Goal: Task Accomplishment & Management: Use online tool/utility

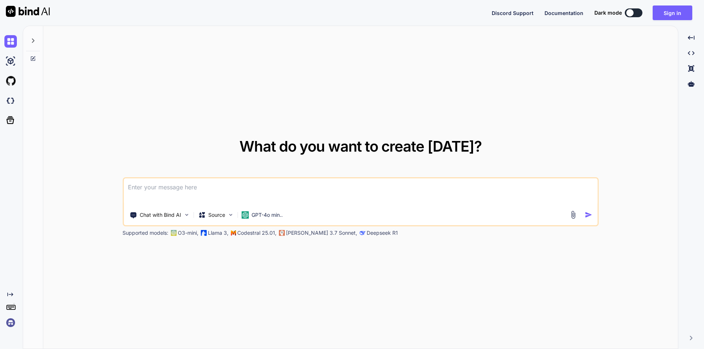
click at [200, 190] on textarea at bounding box center [361, 192] width 474 height 27
click at [678, 19] on button "Sign in" at bounding box center [672, 12] width 40 height 15
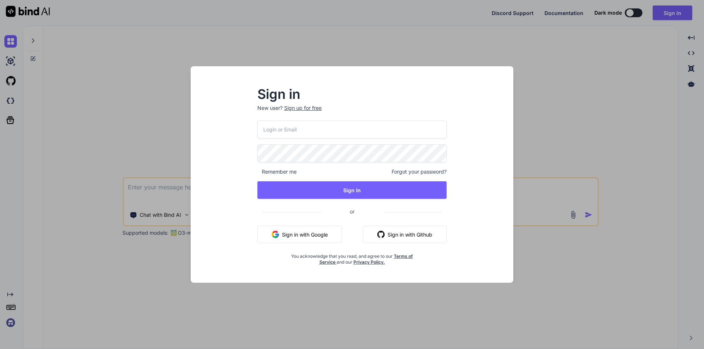
click at [279, 132] on input "email" at bounding box center [351, 130] width 189 height 18
type input "[PERSON_NAME][EMAIL_ADDRESS][DOMAIN_NAME]"
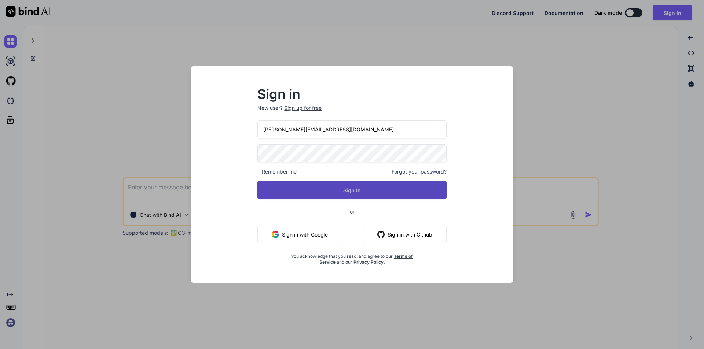
click at [314, 188] on button "Sign In" at bounding box center [351, 190] width 189 height 18
type textarea "x"
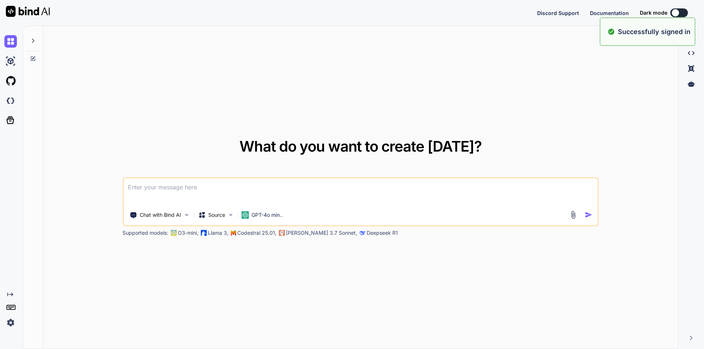
click at [315, 188] on textarea at bounding box center [361, 192] width 474 height 27
type textarea "m"
type textarea "x"
type textarea "ma"
type textarea "x"
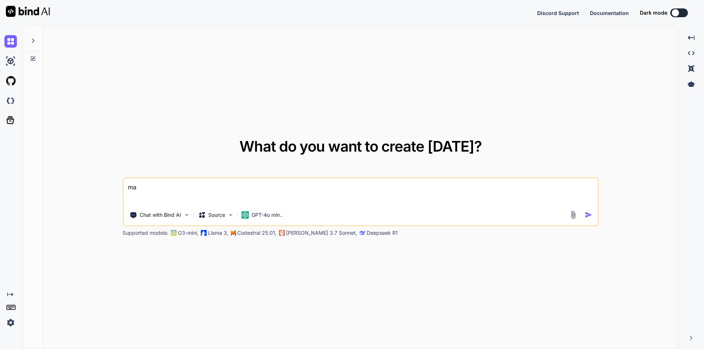
type textarea "mak"
type textarea "x"
type textarea "make"
type textarea "x"
type textarea "make"
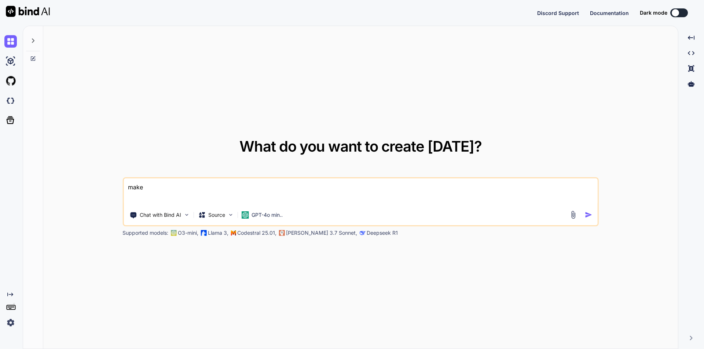
type textarea "x"
type textarea "make t"
type textarea "x"
type textarea "make th"
type textarea "x"
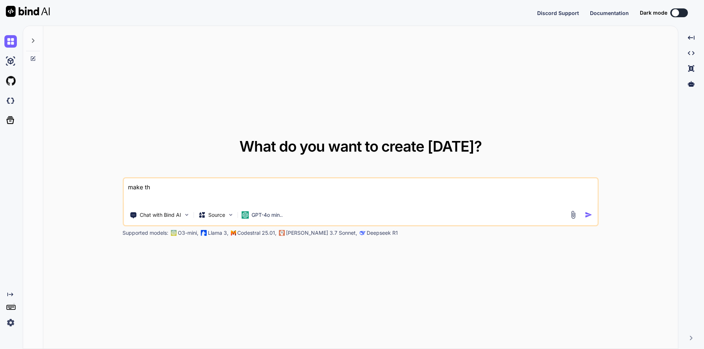
type textarea "make the"
type textarea "x"
type textarea "make the"
type textarea "x"
type textarea "make the g"
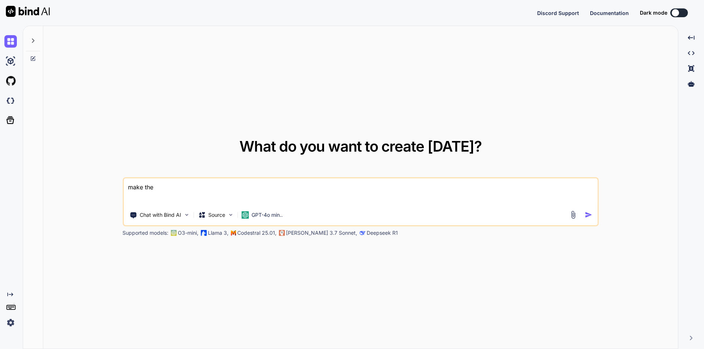
type textarea "x"
type textarea "make the go"
type textarea "x"
type textarea "make the goo"
type textarea "x"
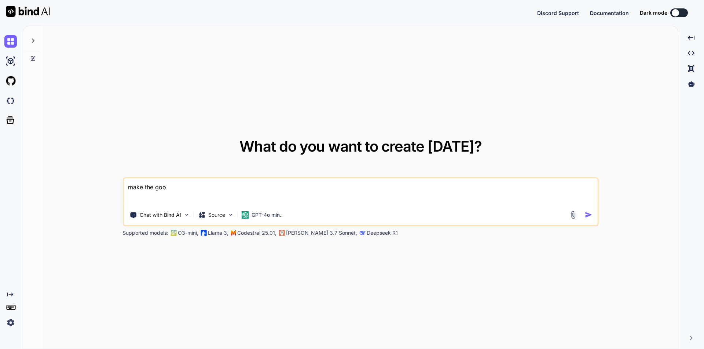
type textarea "make the good"
type textarea "x"
type textarea "make the good"
type textarea "x"
type textarea "make the good n"
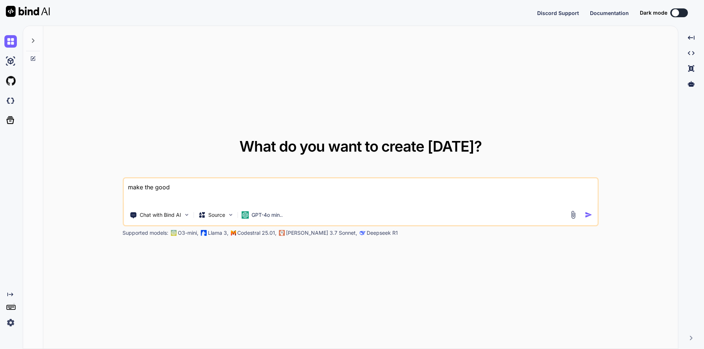
type textarea "x"
type textarea "make the good nu"
type textarea "x"
type textarea "make the good nul"
type textarea "x"
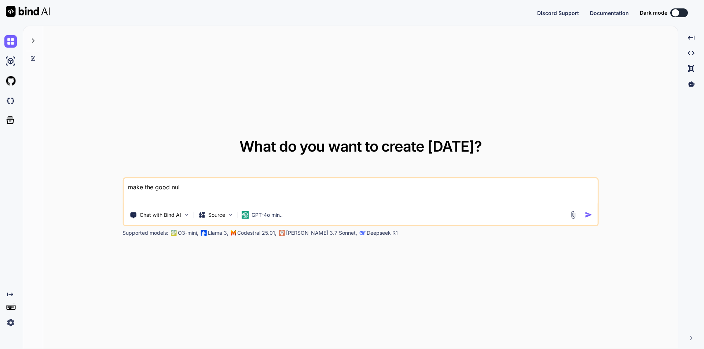
type textarea "make the good null"
type textarea "x"
type textarea "make the good null"
type textarea "x"
type textarea "make the good null e"
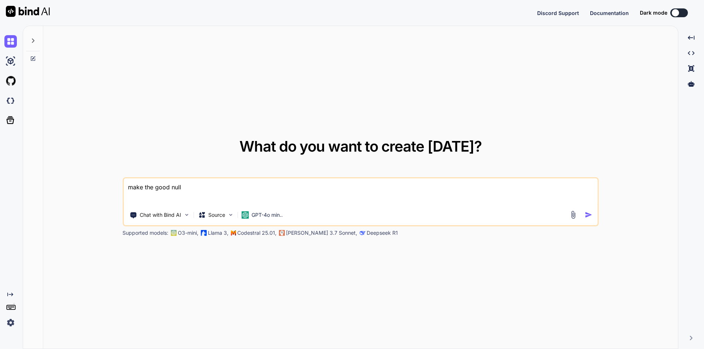
type textarea "x"
type textarea "make the good null er"
type textarea "x"
type textarea "make the good null err"
type textarea "x"
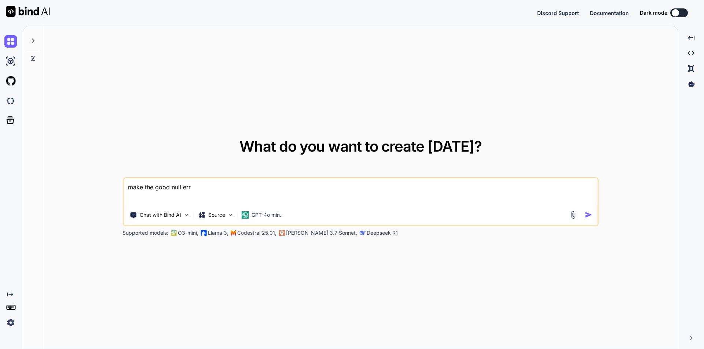
type textarea "make the good null erro"
type textarea "x"
type textarea "make the good null error"
type textarea "x"
type textarea "make the good null error"
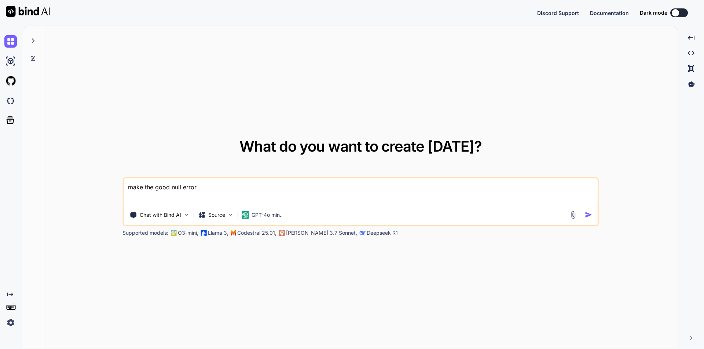
type textarea "x"
type textarea "make the good null error m"
type textarea "x"
type textarea "make the good null error me"
type textarea "x"
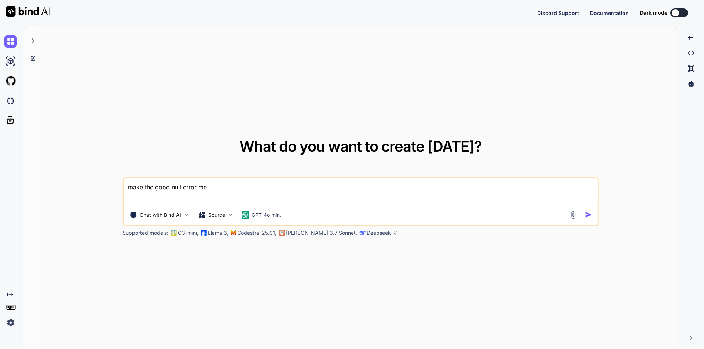
type textarea "make the good null error mes"
type textarea "x"
type textarea "make the good null error mess"
type textarea "x"
type textarea "make the good null error messa"
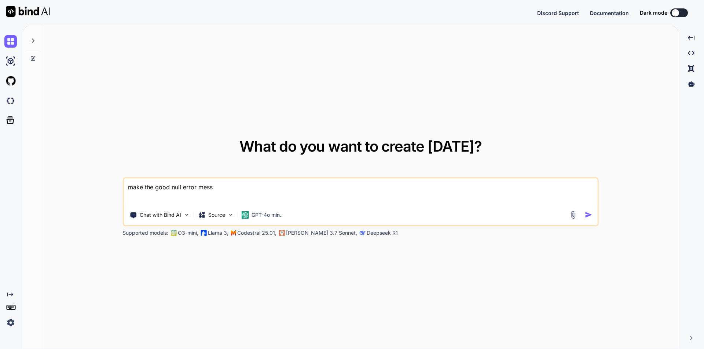
type textarea "x"
type textarea "make the good null error messag"
type textarea "x"
type textarea "make the good null error message"
type textarea "x"
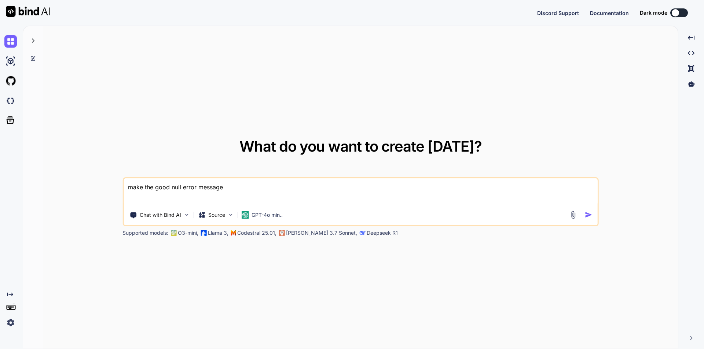
type textarea "make the good null error message"
type textarea "x"
type textarea "make the good null error message f"
type textarea "x"
type textarea "make the good null error message fo"
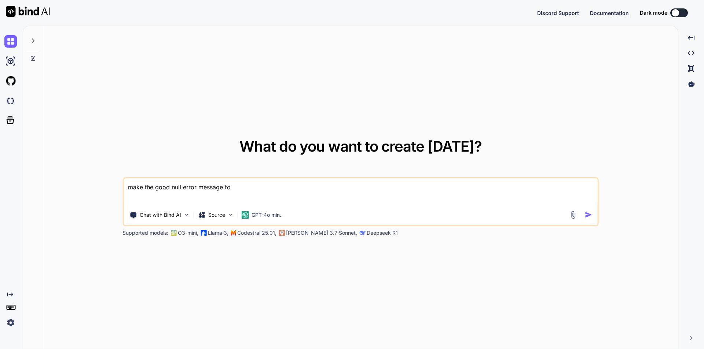
type textarea "x"
type textarea "make the good null error message for"
type textarea "x"
type textarea "make the good null error message for"
type textarea "x"
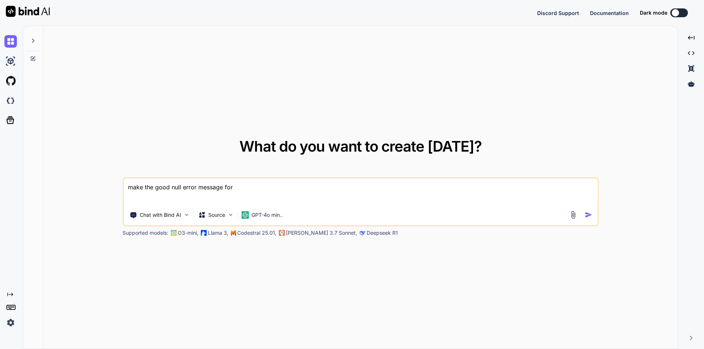
type textarea "make the good null error message for e"
type textarea "x"
type textarea "make the good null error message for em"
type textarea "x"
type textarea "make the good null error message for [PERSON_NAME]"
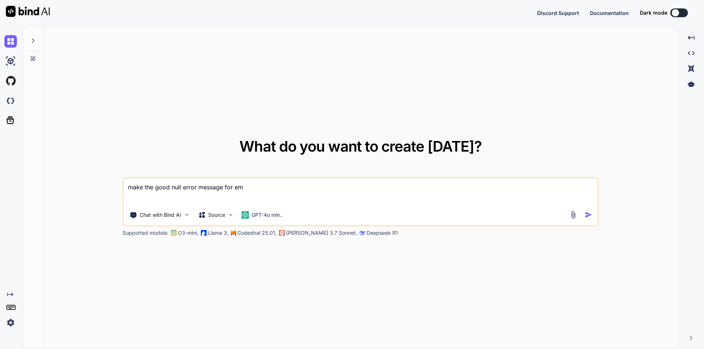
type textarea "x"
type textarea "make the good null error message for emai"
type textarea "x"
type textarea "make the good null error message for email"
type textarea "x"
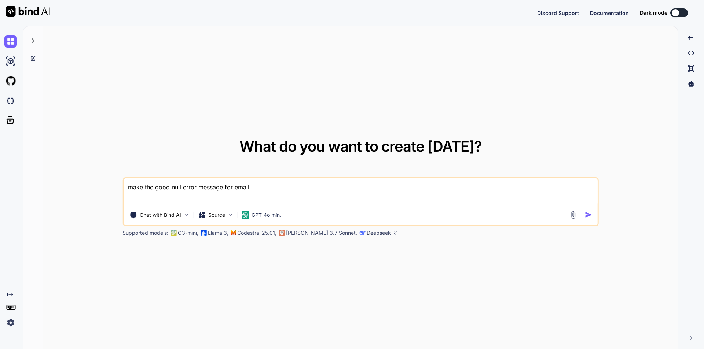
type textarea "make the good null error message for email"
click at [586, 214] on img "button" at bounding box center [589, 215] width 8 height 8
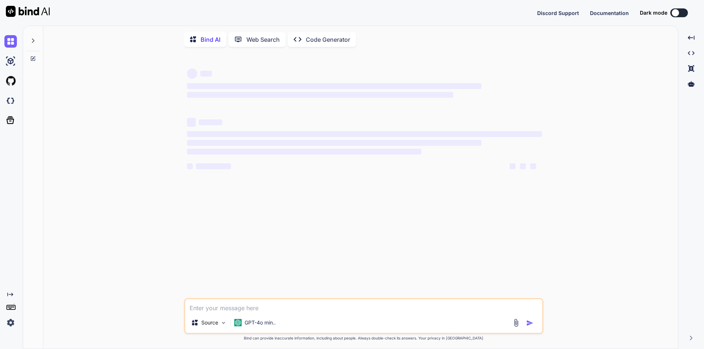
type textarea "x"
click at [249, 327] on p "GPT-4o min.." at bounding box center [260, 322] width 31 height 7
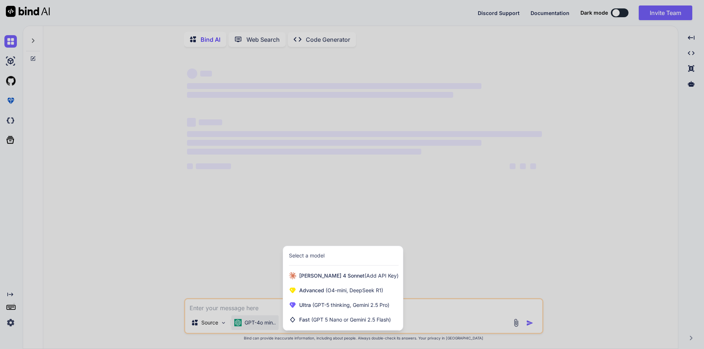
click at [276, 195] on div at bounding box center [352, 174] width 704 height 349
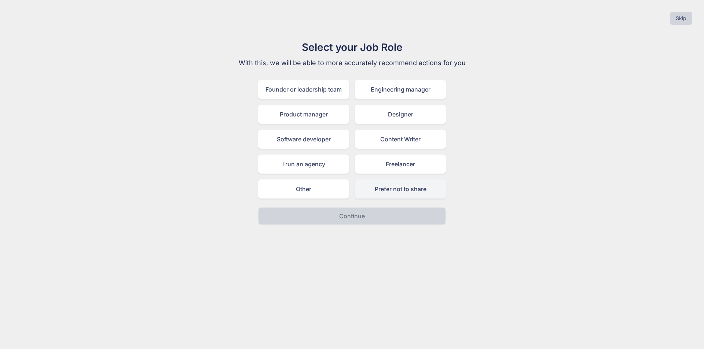
click at [399, 190] on div "Prefer not to share" at bounding box center [400, 189] width 91 height 19
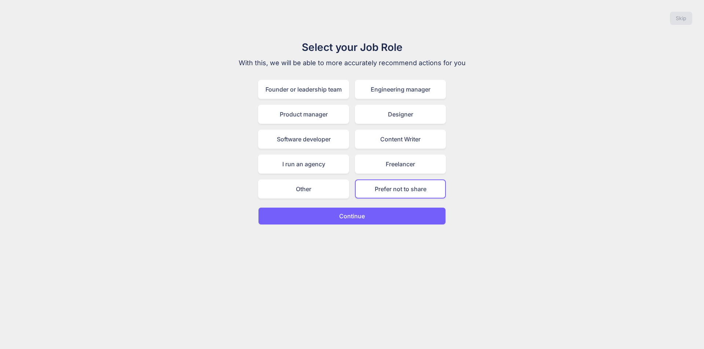
click at [398, 211] on button "Continue" at bounding box center [352, 216] width 188 height 18
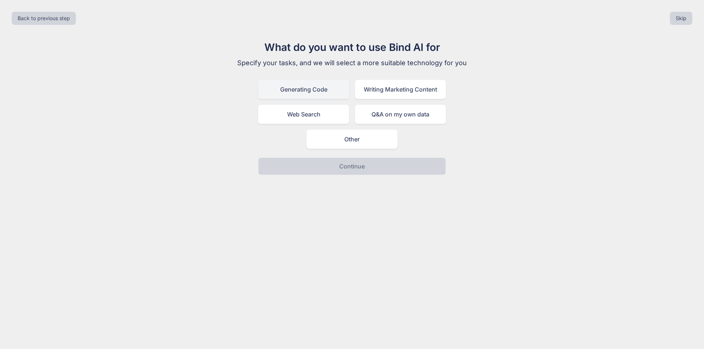
click at [335, 94] on div "Generating Code" at bounding box center [303, 89] width 91 height 19
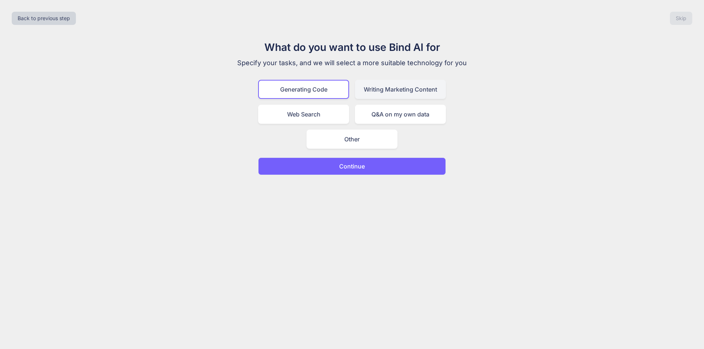
click at [391, 95] on div "Writing Marketing Content" at bounding box center [400, 89] width 91 height 19
click at [341, 111] on div "Web Search" at bounding box center [303, 114] width 91 height 19
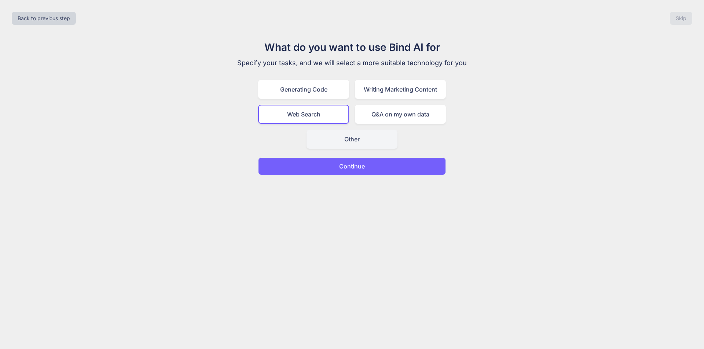
click at [365, 135] on div "Other" at bounding box center [351, 139] width 91 height 19
click at [332, 94] on div "Generating Code" at bounding box center [303, 89] width 91 height 19
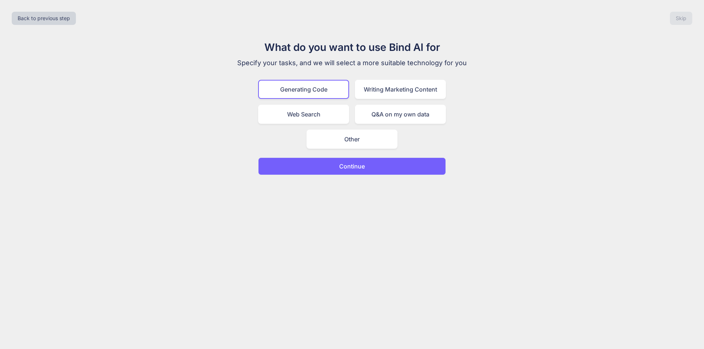
click at [363, 167] on p "Continue" at bounding box center [352, 166] width 26 height 9
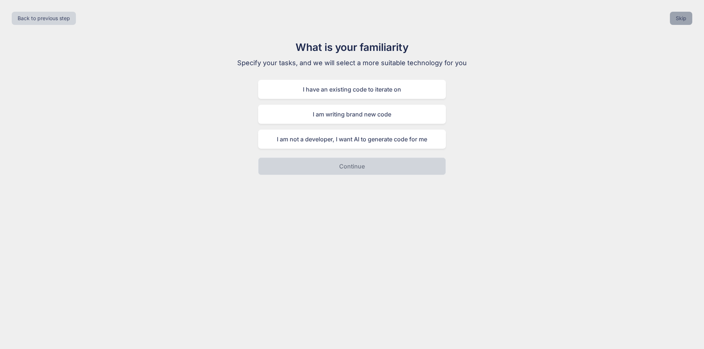
click at [680, 18] on button "Skip" at bounding box center [681, 18] width 22 height 13
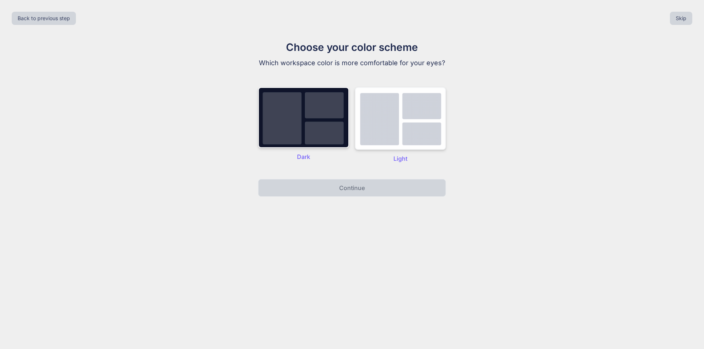
click at [384, 141] on img at bounding box center [400, 118] width 91 height 63
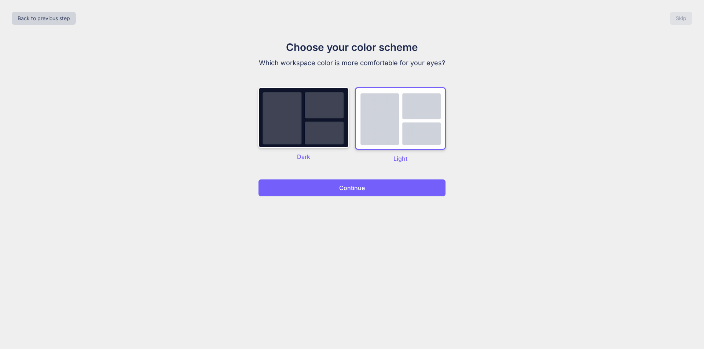
click at [383, 188] on button "Continue" at bounding box center [352, 188] width 188 height 18
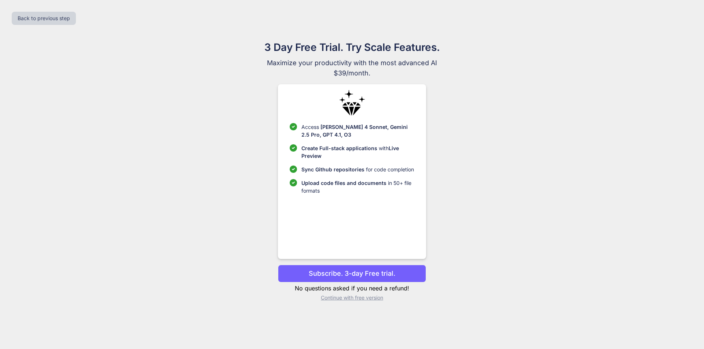
click at [368, 299] on p "Continue with free version" at bounding box center [352, 297] width 148 height 7
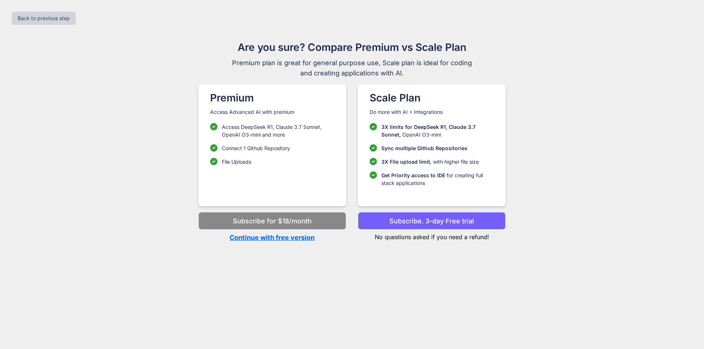
click at [280, 238] on p "Continue with free version" at bounding box center [272, 238] width 148 height 10
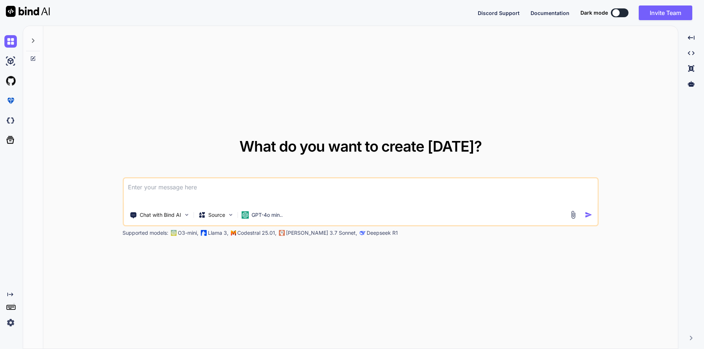
click at [301, 192] on textarea at bounding box center [361, 192] width 474 height 27
type textarea "give me good message for null email"
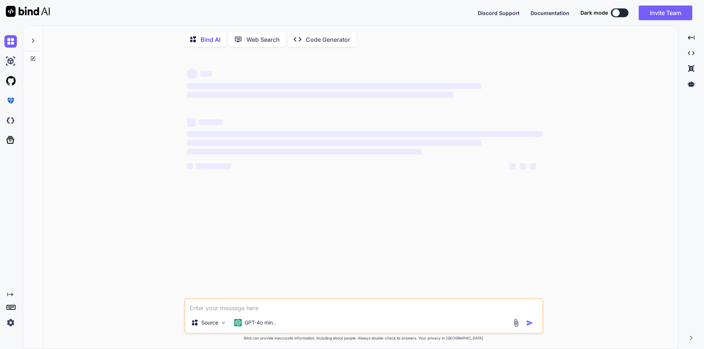
scroll to position [3, 0]
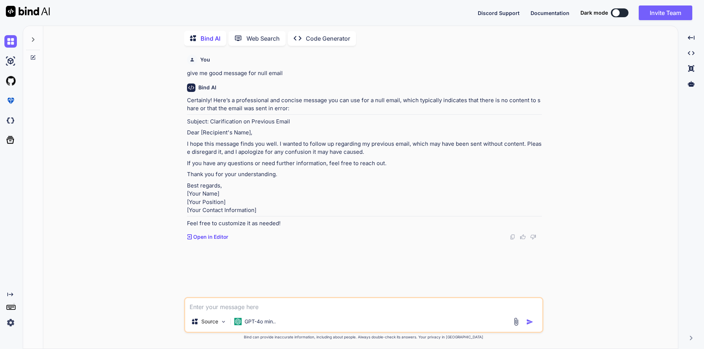
click at [257, 305] on textarea at bounding box center [363, 304] width 357 height 13
type textarea "email error to message to display in login page"
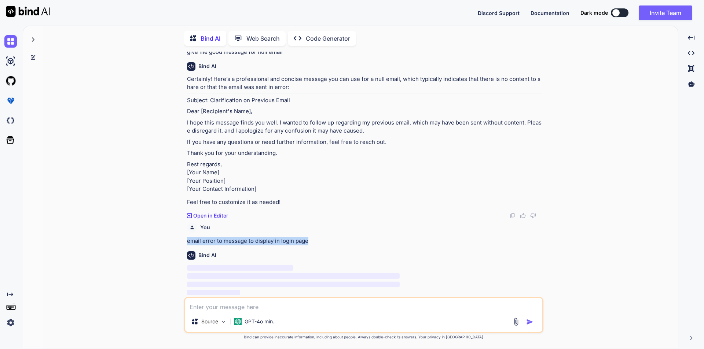
drag, startPoint x: 295, startPoint y: 242, endPoint x: 177, endPoint y: 242, distance: 117.3
click at [177, 242] on div "You give me good message for null email Bind AI Certainly! Here’s a professiona…" at bounding box center [363, 200] width 629 height 297
copy p "email error to message to display in login page"
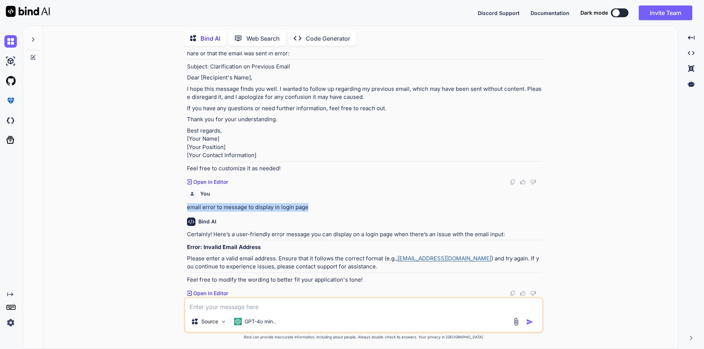
scroll to position [80, 0]
drag, startPoint x: 186, startPoint y: 258, endPoint x: 262, endPoint y: 259, distance: 75.9
click at [262, 259] on div "You give me good message for null email Bind AI Certainly! Here’s a professiona…" at bounding box center [364, 175] width 358 height 246
drag, startPoint x: 214, startPoint y: 237, endPoint x: 263, endPoint y: 238, distance: 49.1
click at [256, 237] on p "Certainly! Here’s a user-friendly error message you can display on a login page…" at bounding box center [364, 235] width 355 height 8
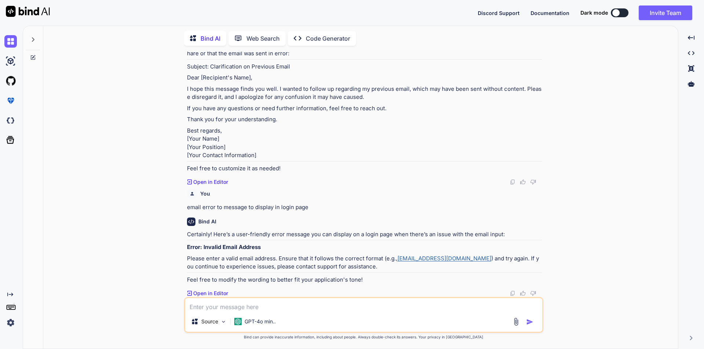
click at [265, 304] on textarea at bounding box center [363, 304] width 357 height 13
type textarea "give one line message"
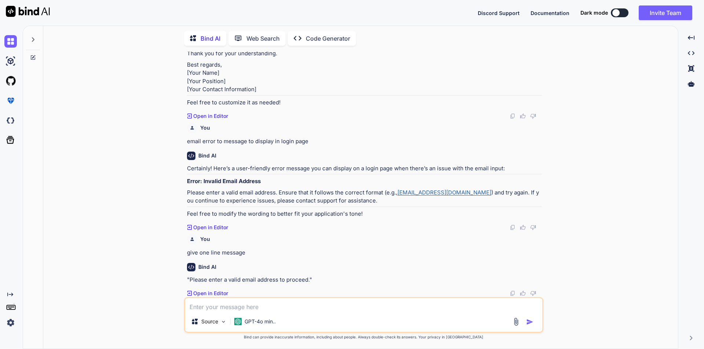
scroll to position [146, 0]
drag, startPoint x: 189, startPoint y: 281, endPoint x: 310, endPoint y: 276, distance: 120.7
click at [310, 276] on p ""Please enter a valid email address to proceed."" at bounding box center [364, 280] width 355 height 8
copy p "Please enter a valid email address to proceed."
click at [236, 307] on textarea at bounding box center [363, 304] width 357 height 13
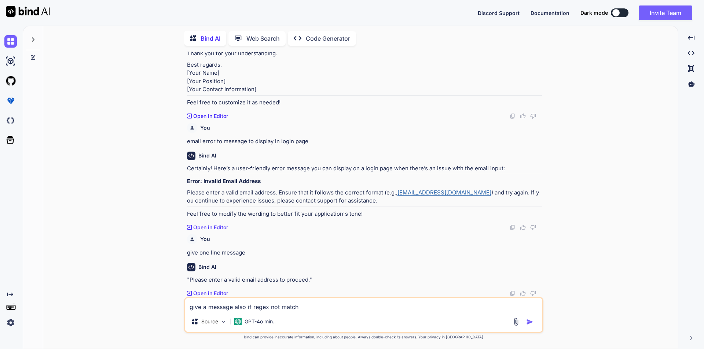
type textarea "give a message also if regex not match"
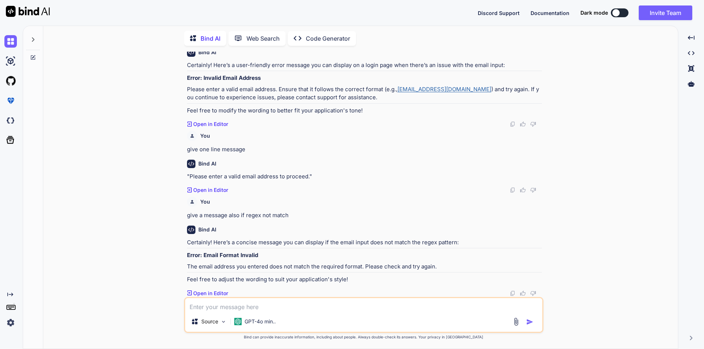
scroll to position [249, 0]
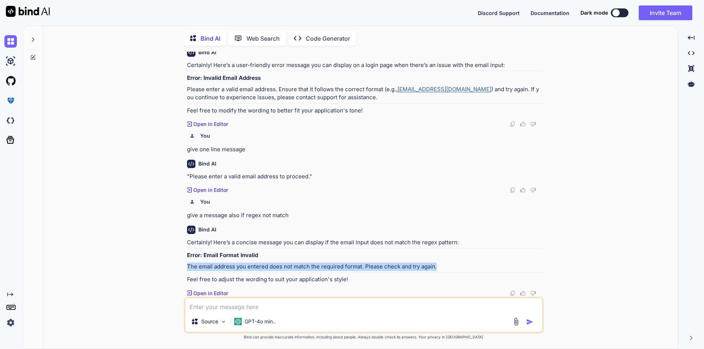
drag, startPoint x: 188, startPoint y: 268, endPoint x: 439, endPoint y: 269, distance: 251.1
click at [439, 269] on p "The email address you entered does not match the required format. Please check …" at bounding box center [364, 267] width 355 height 8
copy p "The email address you entered does not match the required format. Please check …"
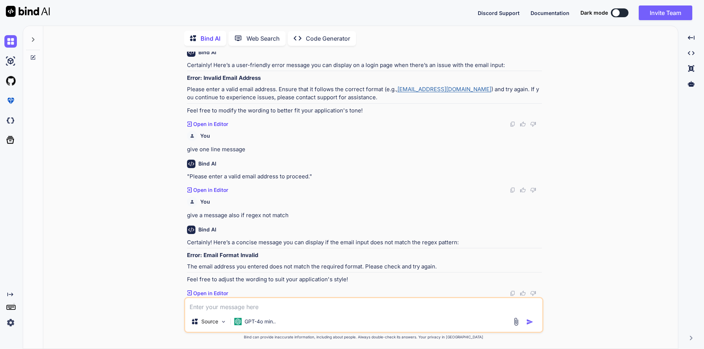
click at [243, 305] on textarea at bounding box center [363, 304] width 357 height 13
type textarea "d"
type textarea "give null message for password"
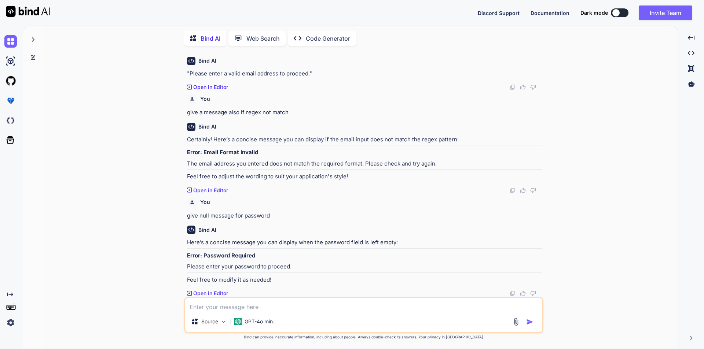
scroll to position [352, 0]
drag, startPoint x: 187, startPoint y: 267, endPoint x: 292, endPoint y: 270, distance: 105.2
click at [292, 270] on p "Please enter your password to proceed." at bounding box center [364, 267] width 355 height 8
copy p "Please enter your password to proceed."
